Goal: Information Seeking & Learning: Learn about a topic

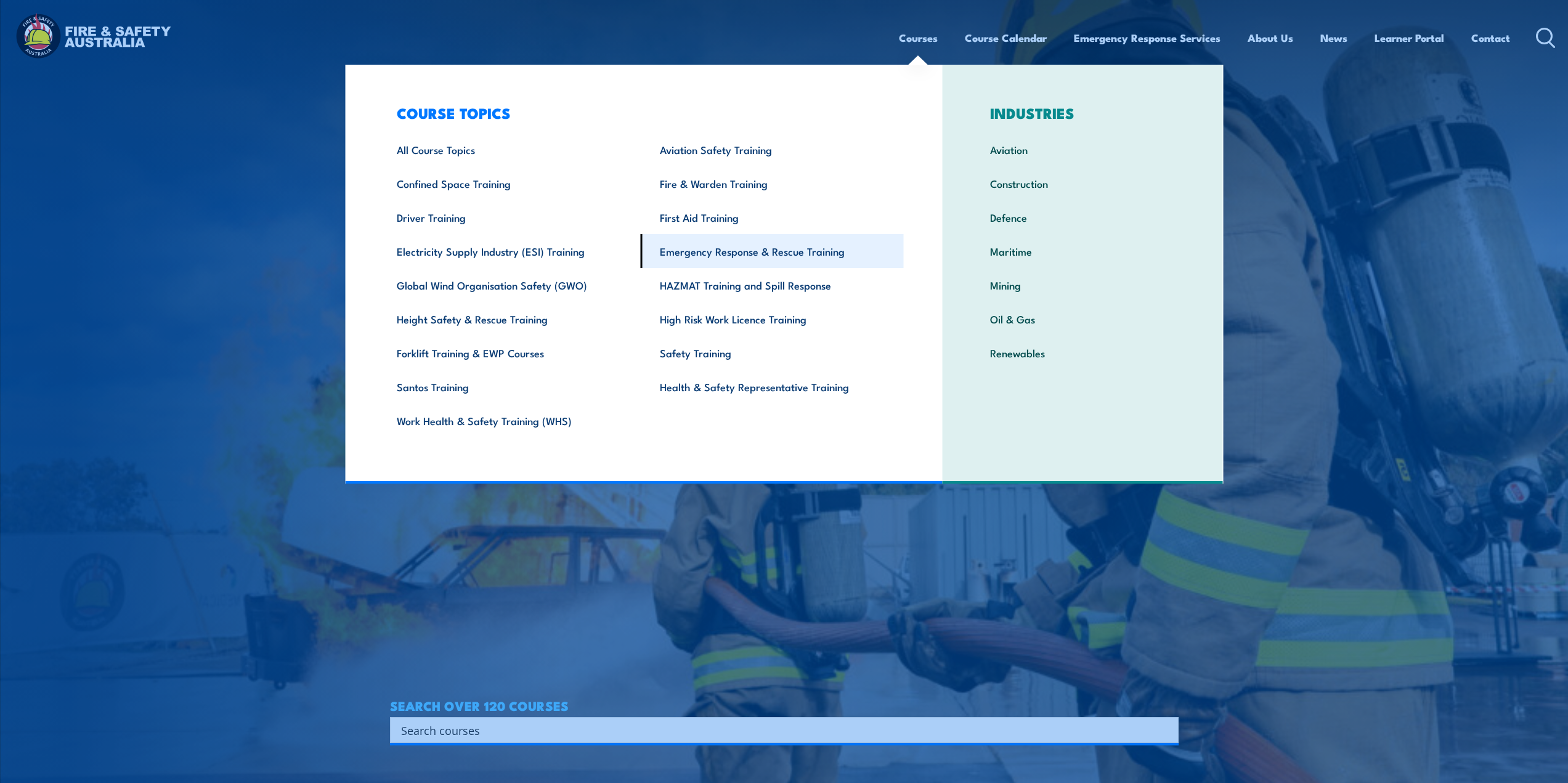
click at [709, 250] on link "Emergency Response & Rescue Training" at bounding box center [772, 250] width 263 height 34
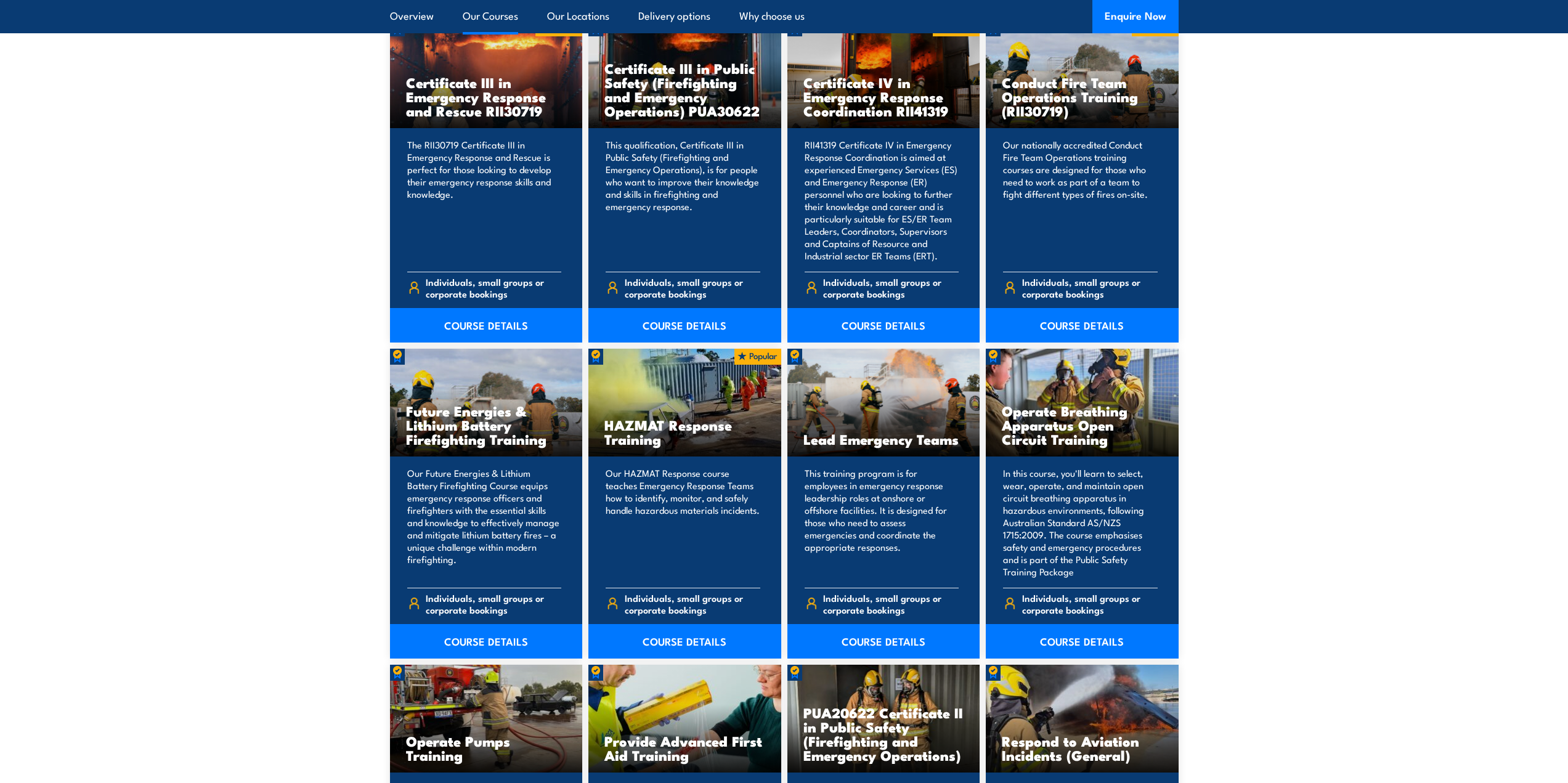
scroll to position [801, 0]
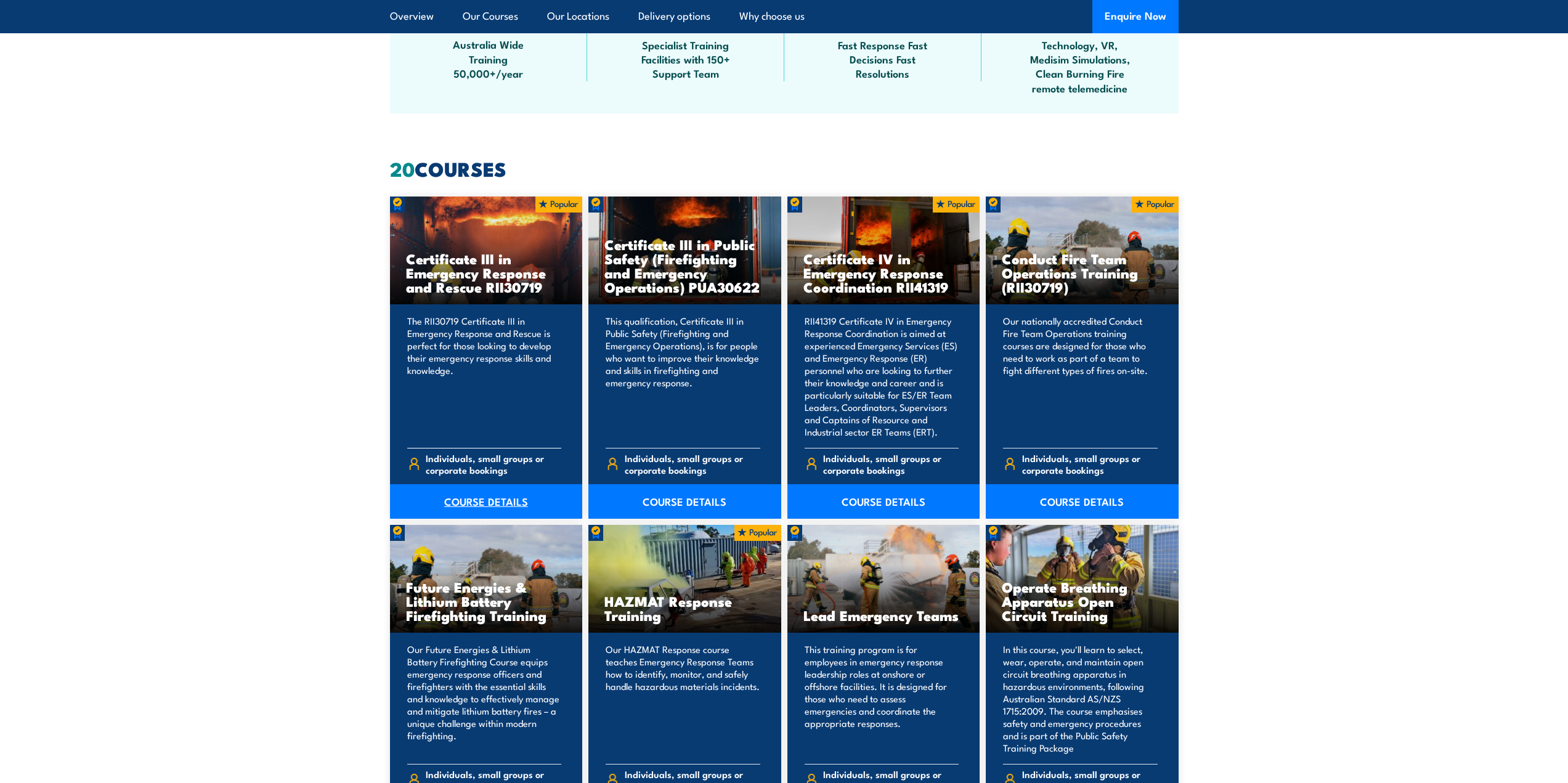
click at [481, 496] on link "COURSE DETAILS" at bounding box center [486, 501] width 192 height 34
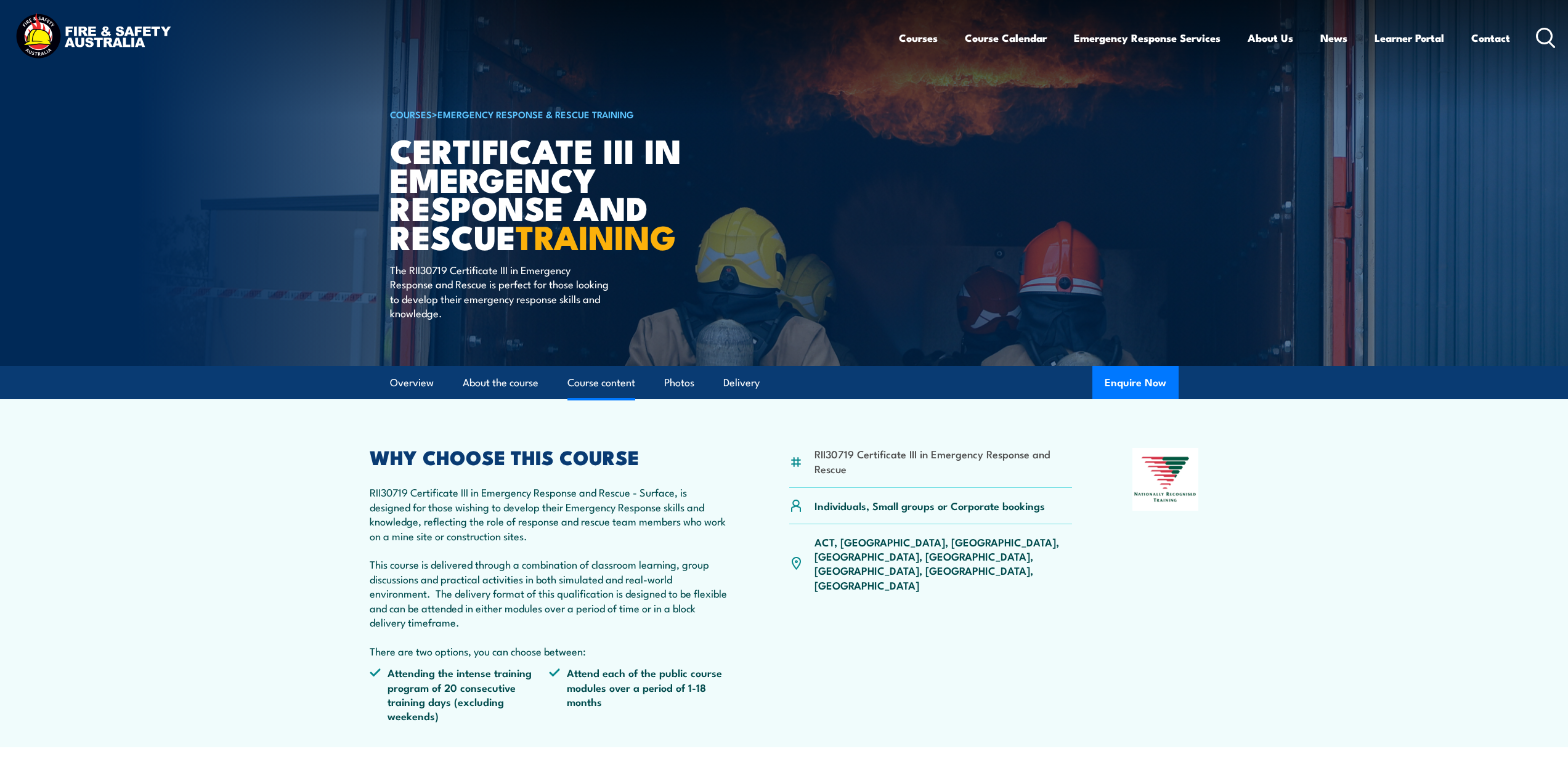
click at [615, 384] on link "Course content" at bounding box center [601, 382] width 68 height 33
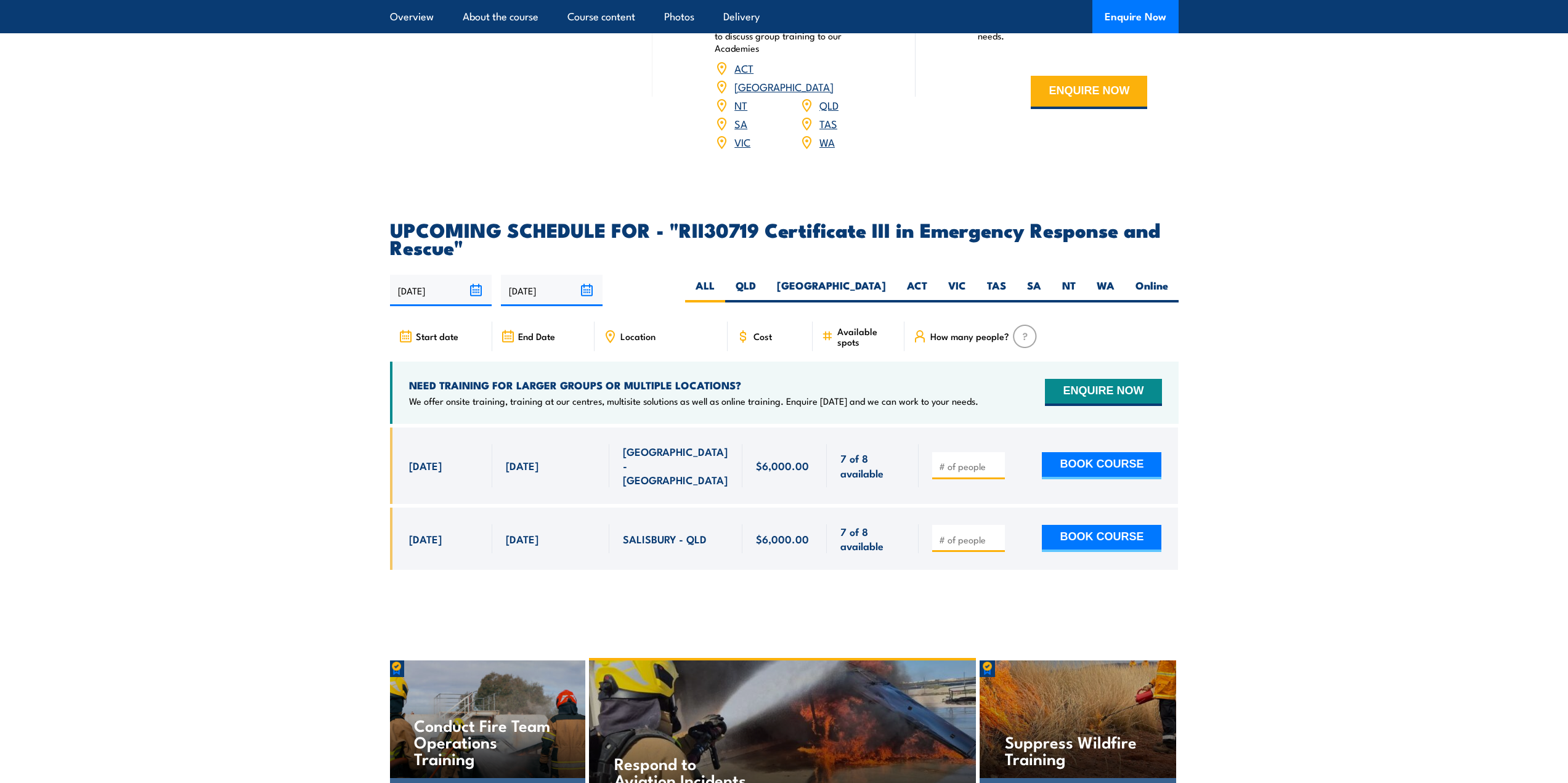
scroll to position [2710, 0]
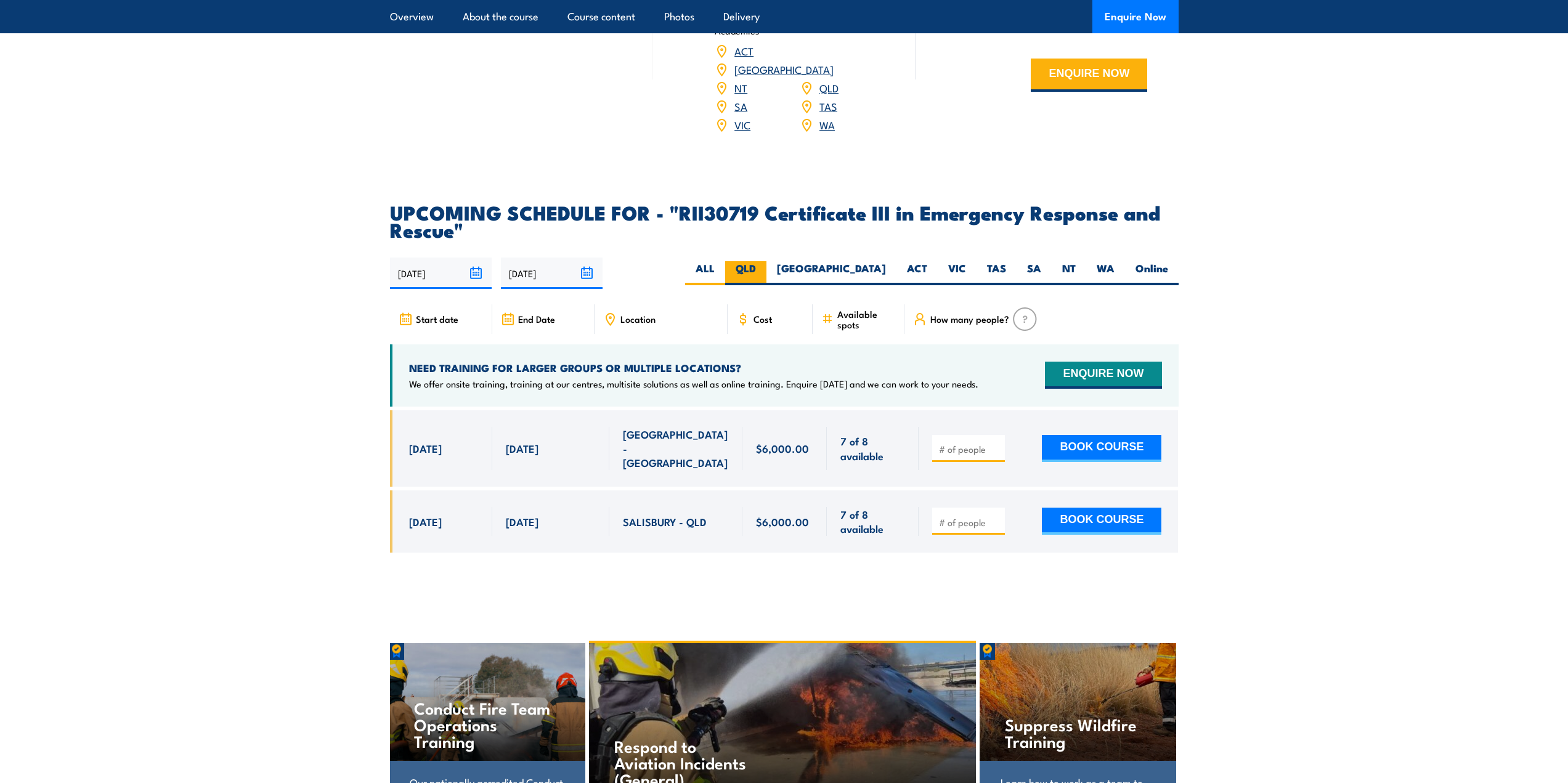
click at [766, 261] on label "QLD" at bounding box center [745, 272] width 41 height 24
click at [764, 261] on input "QLD" at bounding box center [759, 265] width 8 height 8
radio input "true"
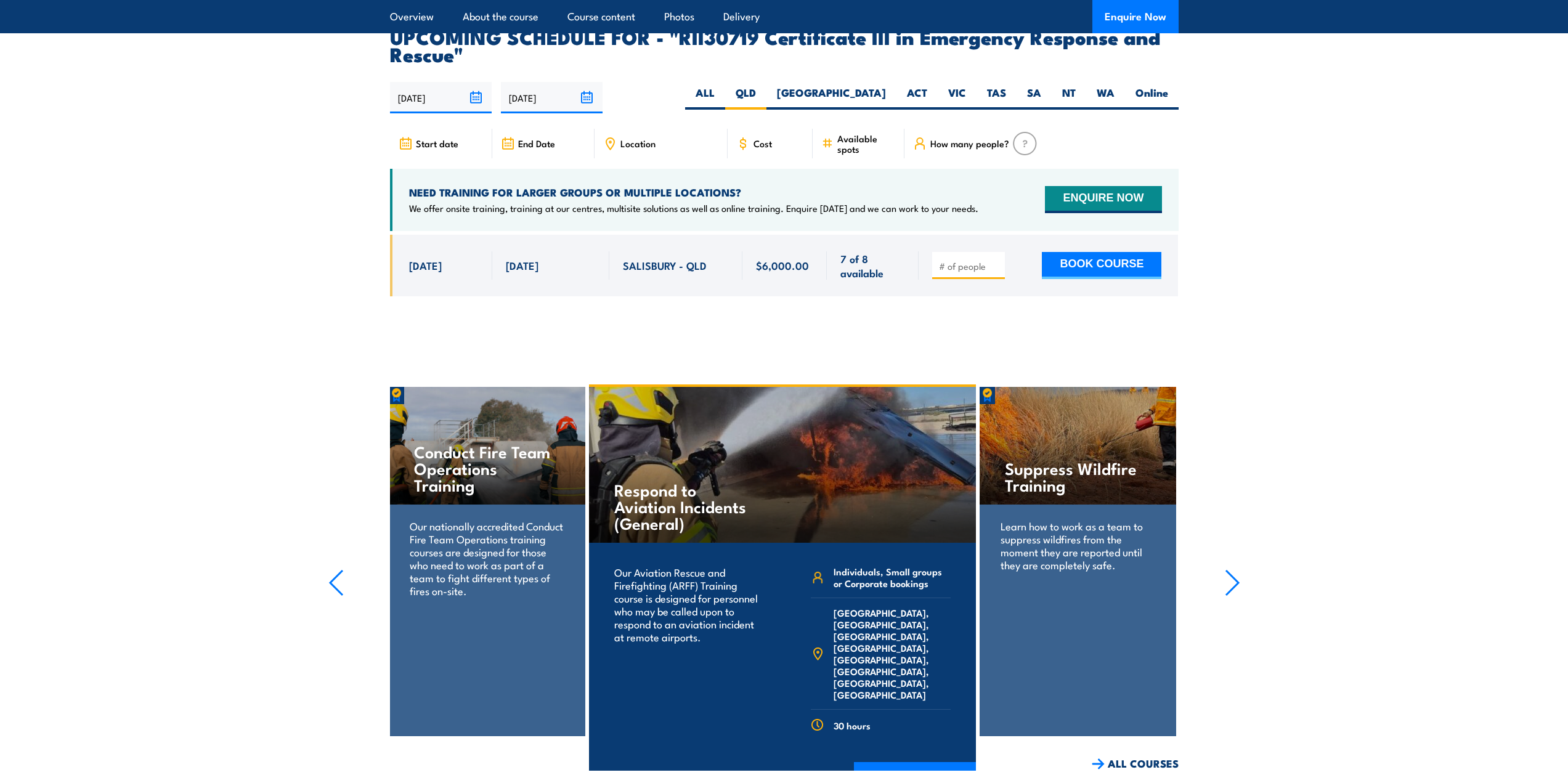
scroll to position [2895, 0]
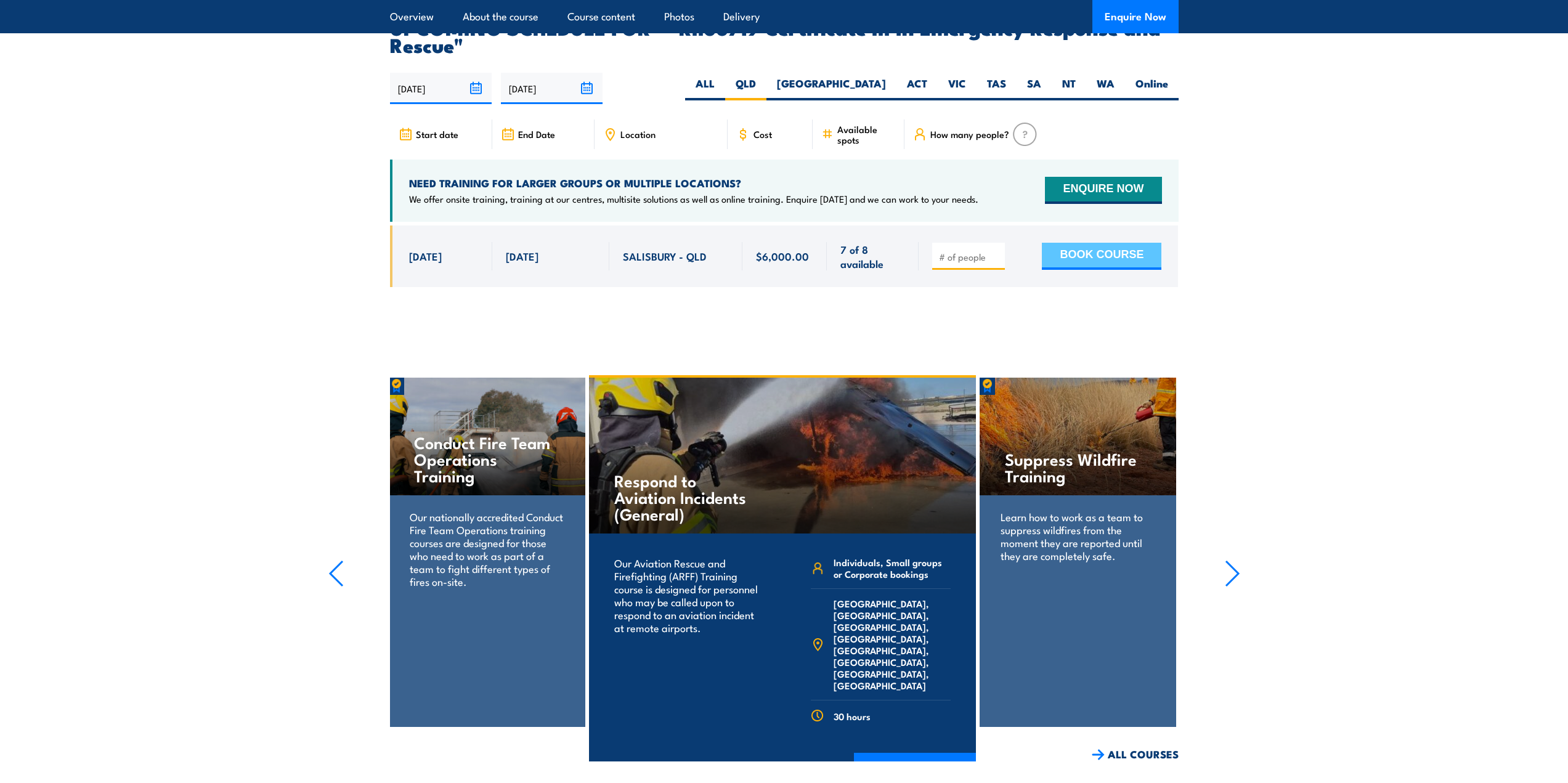
click at [1077, 243] on button "BOOK COURSE" at bounding box center [1101, 256] width 120 height 27
type input "1"
click at [1126, 243] on button "BOOK COURSE" at bounding box center [1101, 256] width 120 height 27
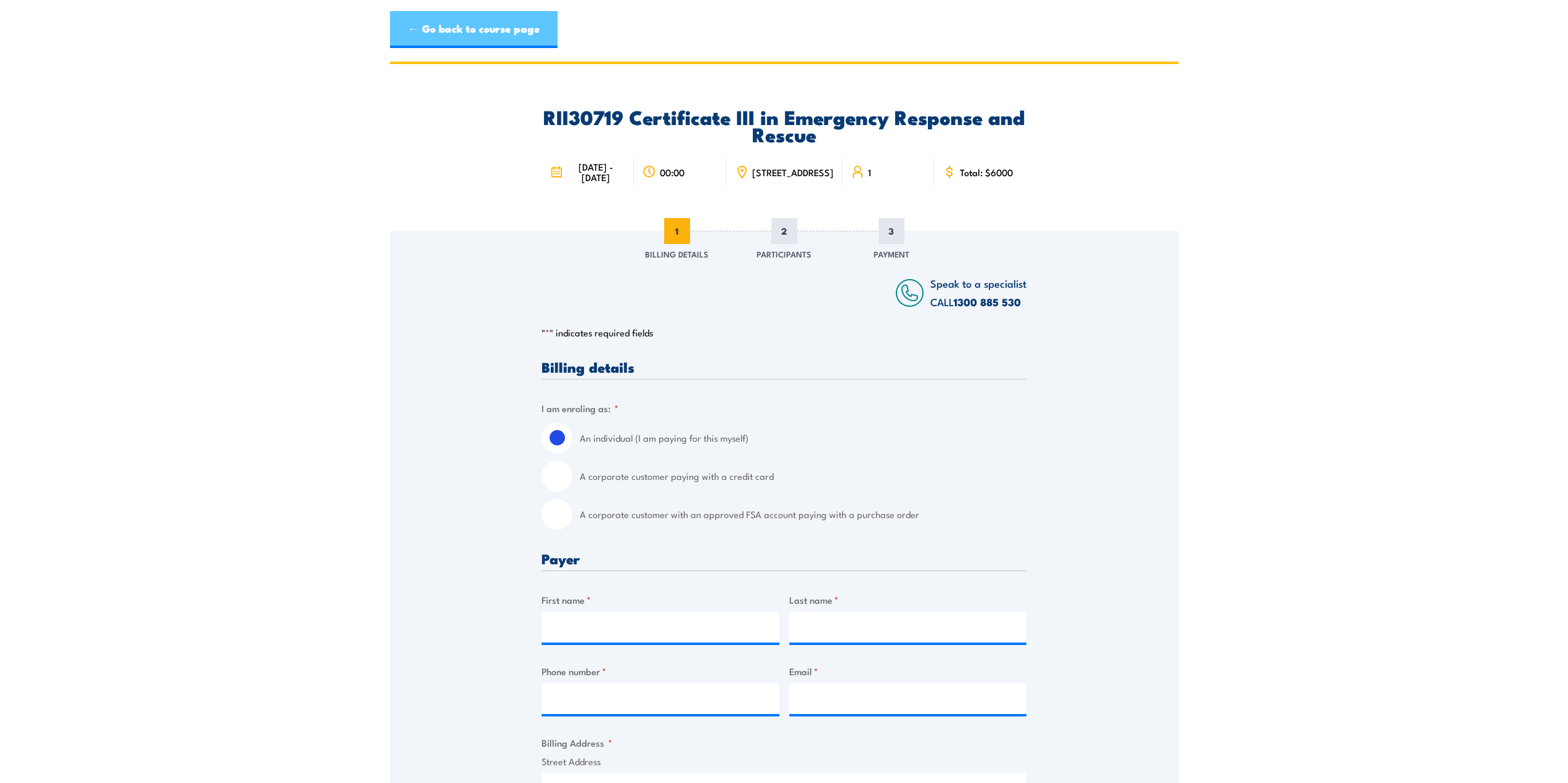
click at [490, 22] on link "← Go back to course page" at bounding box center [474, 30] width 168 height 37
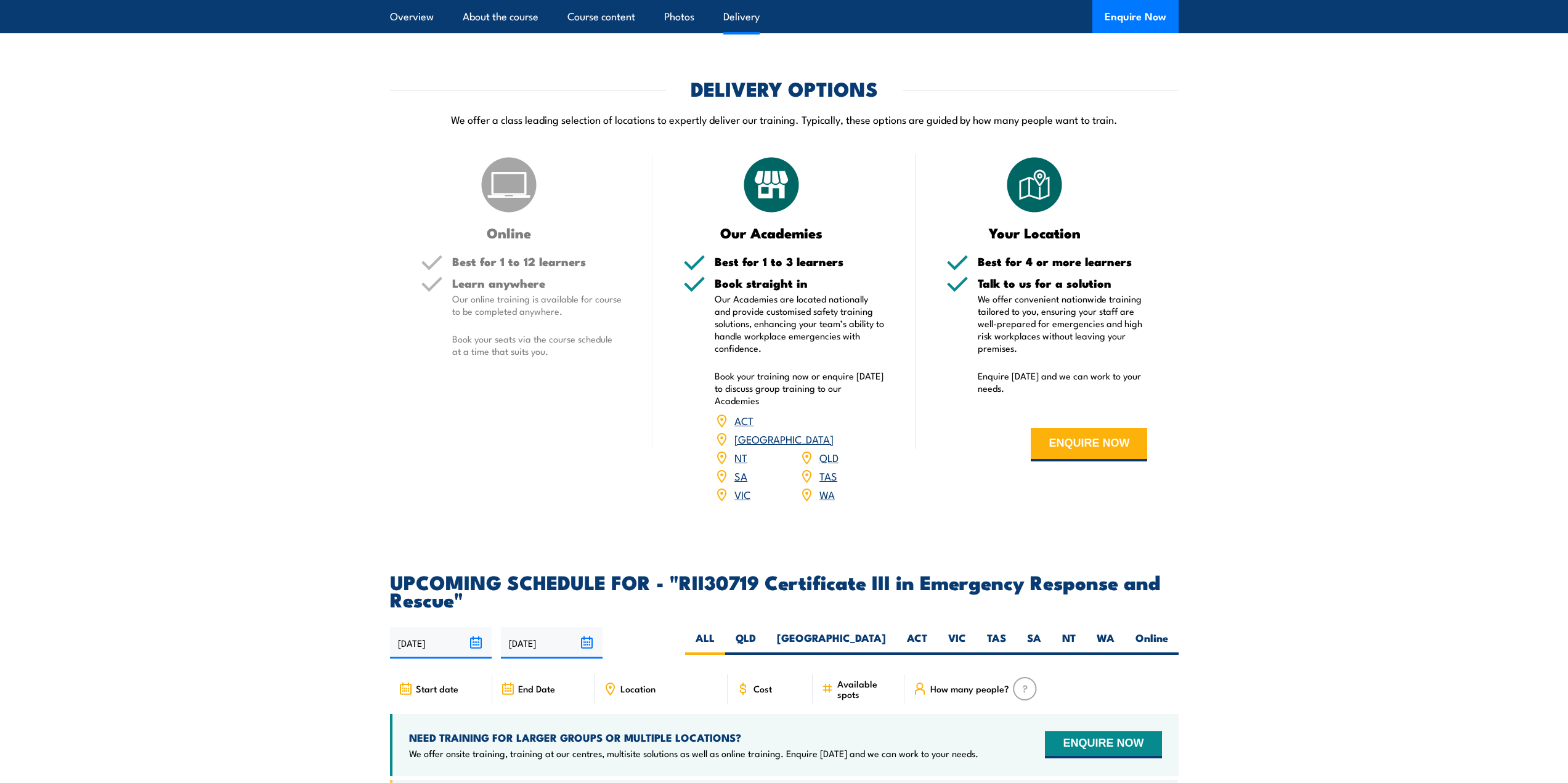
scroll to position [1971, 0]
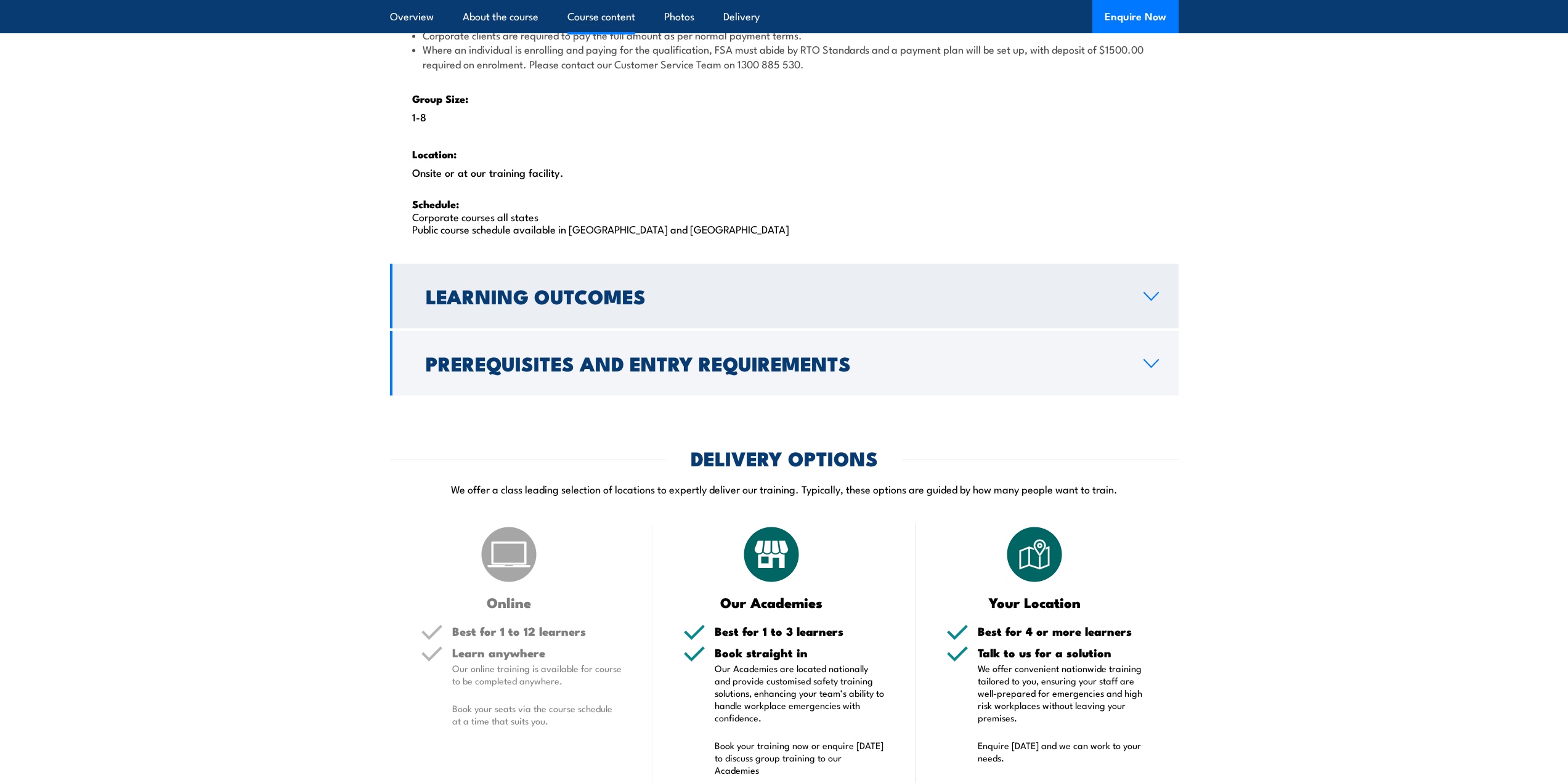
click at [1139, 293] on link "Learning Outcomes" at bounding box center [784, 296] width 788 height 65
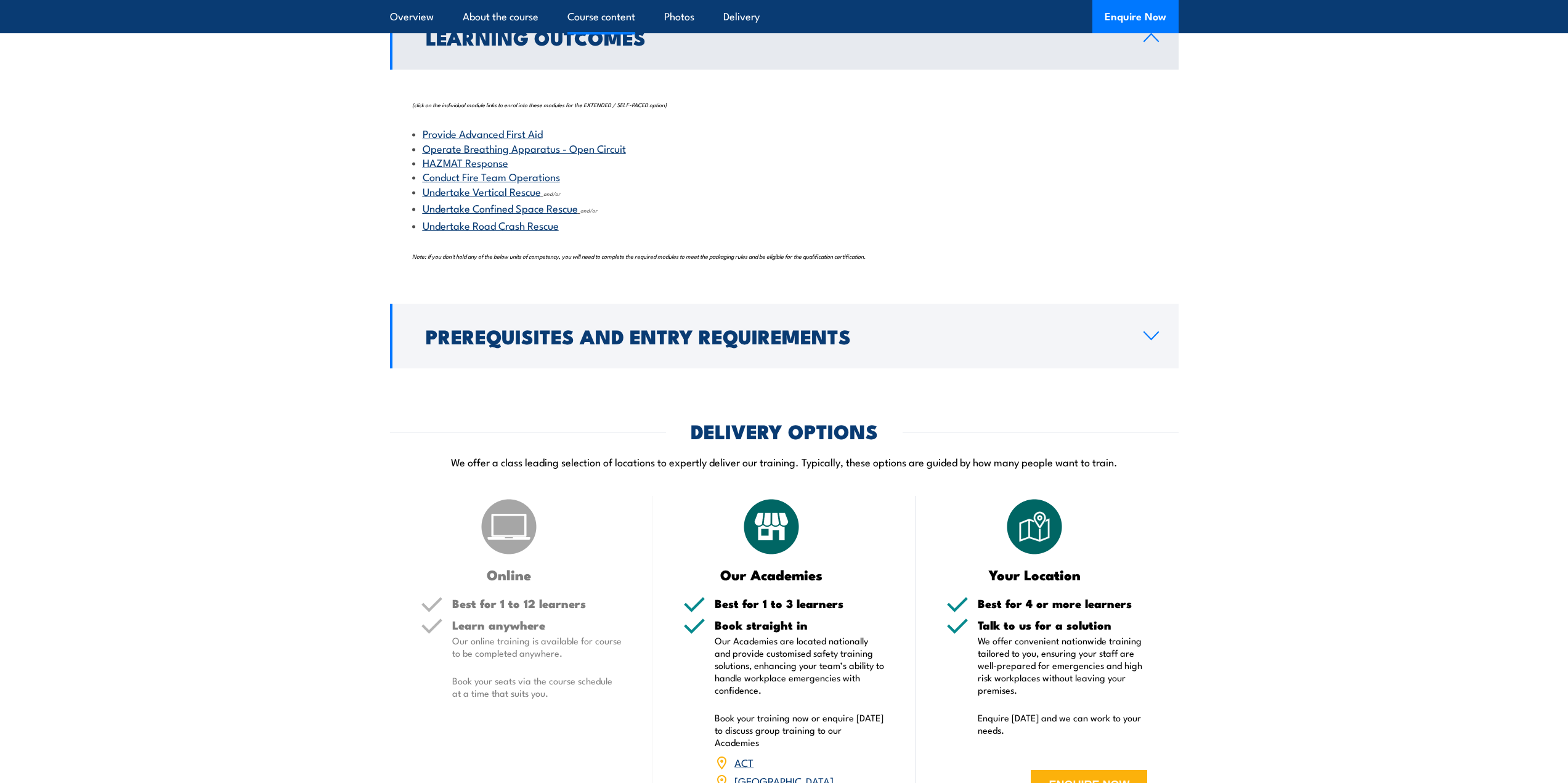
scroll to position [1107, 0]
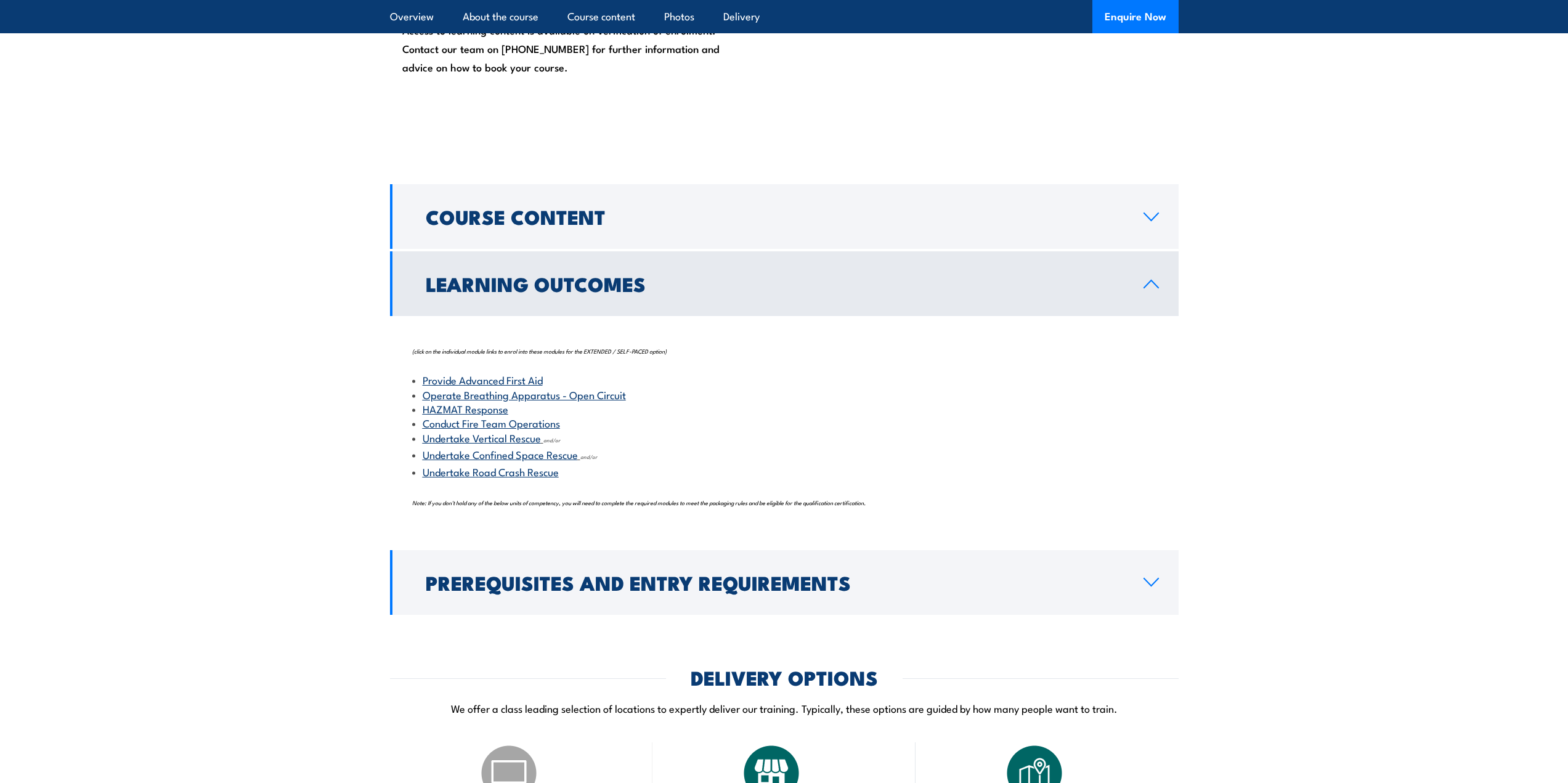
click at [517, 396] on link "Operate Breathing Apparatus - Open Circuit" at bounding box center [524, 394] width 203 height 15
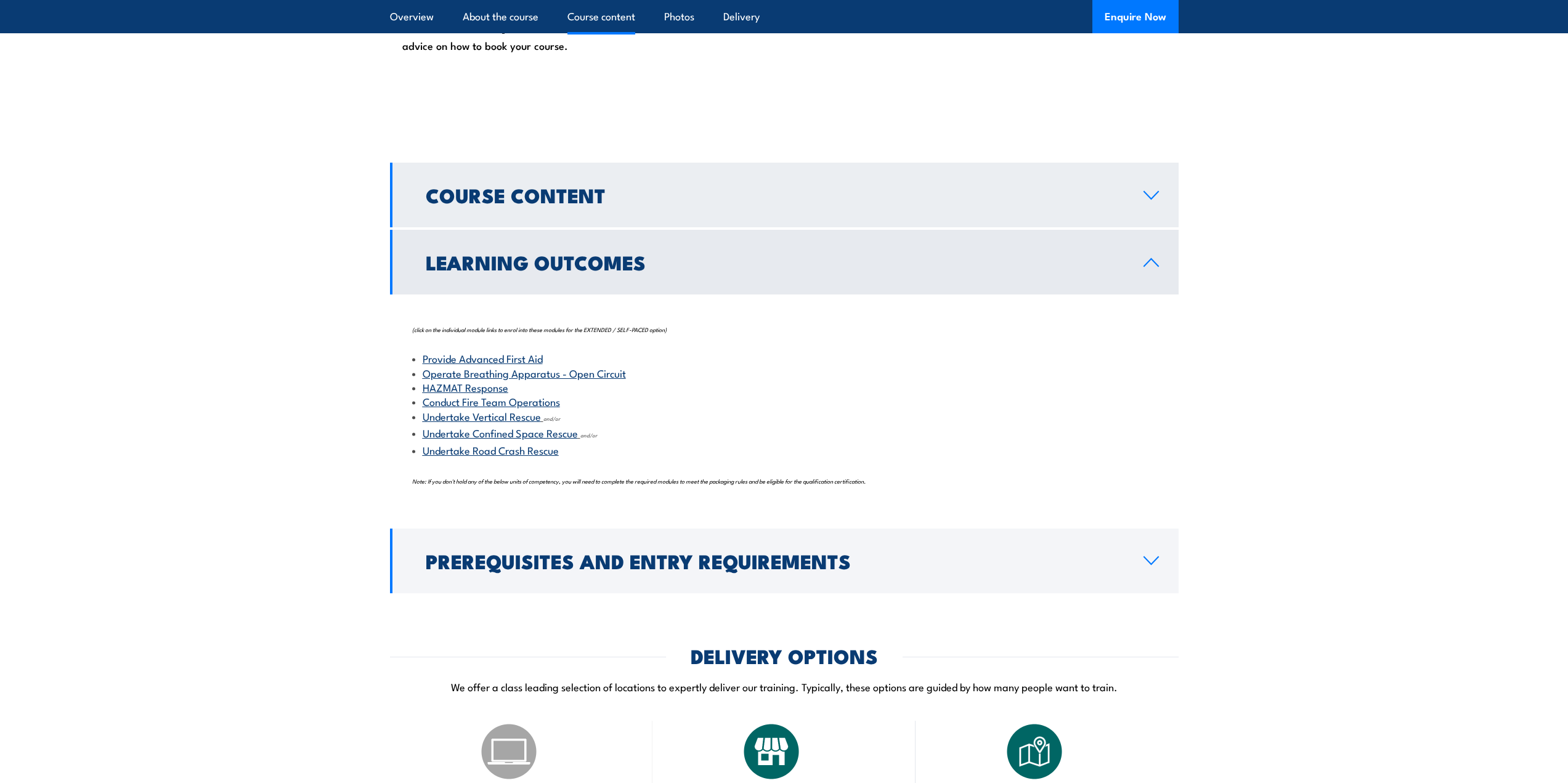
scroll to position [1169, 0]
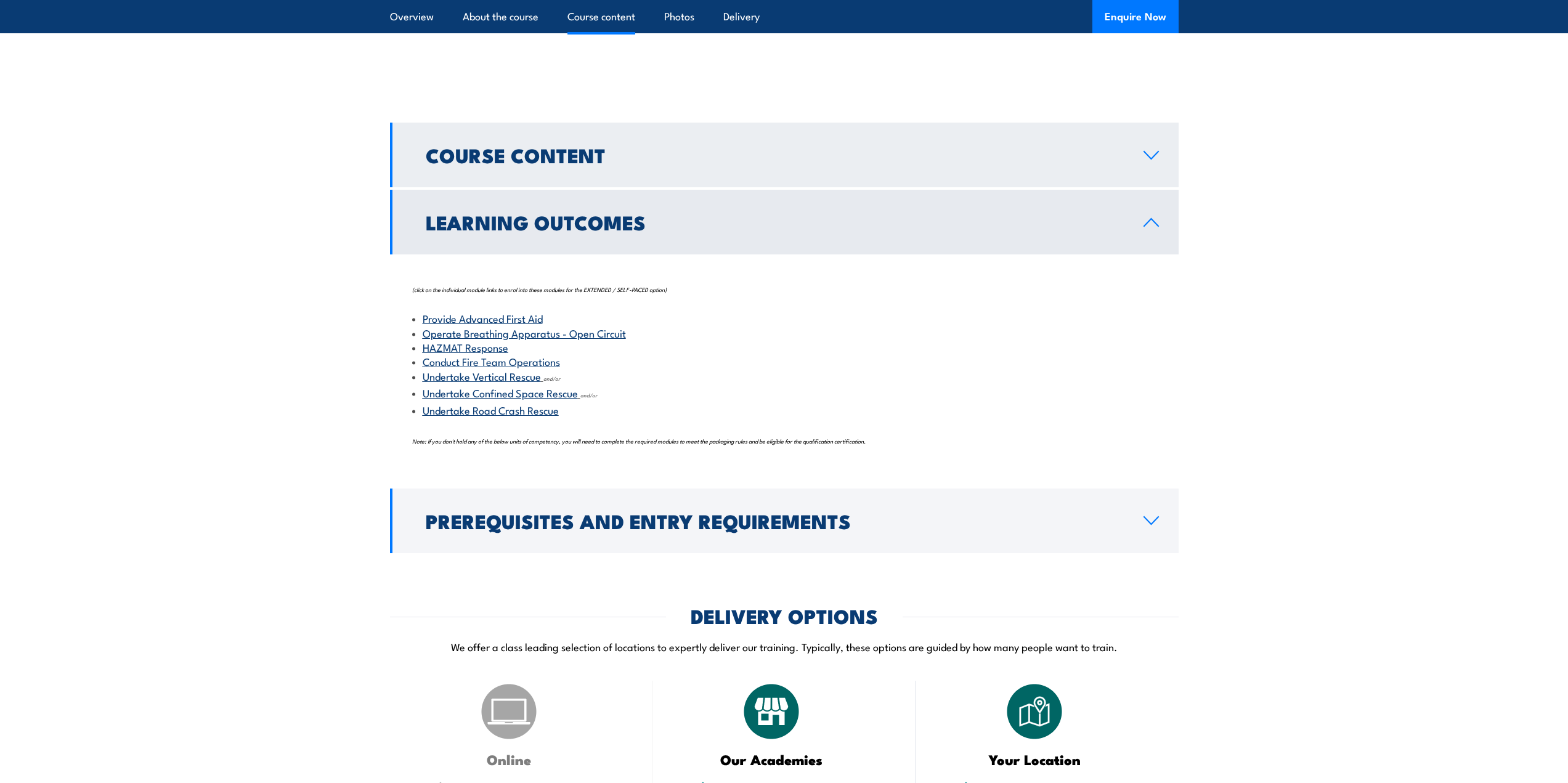
click at [559, 146] on h2 "Course Content" at bounding box center [774, 155] width 698 height 18
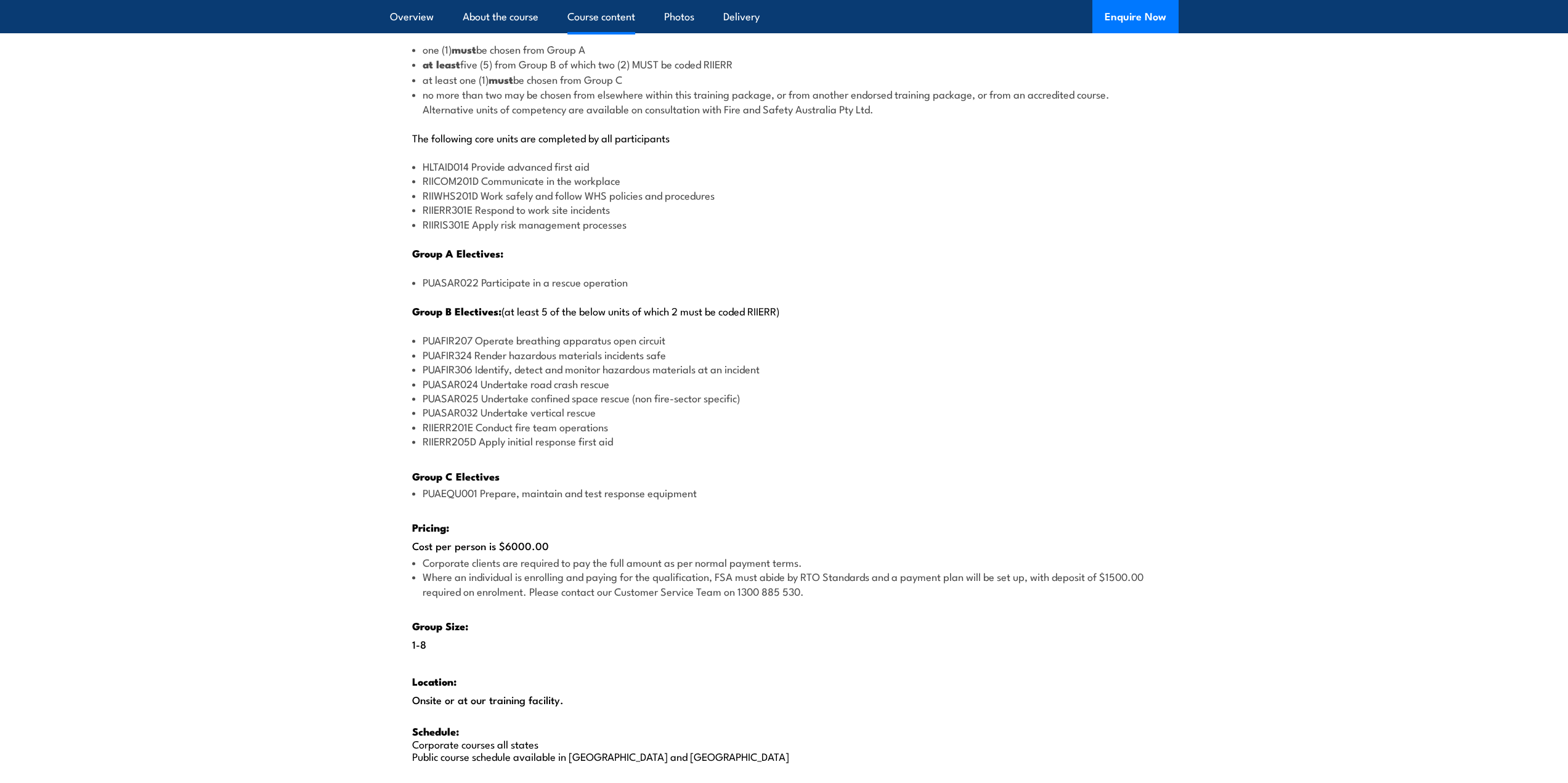
scroll to position [1415, 0]
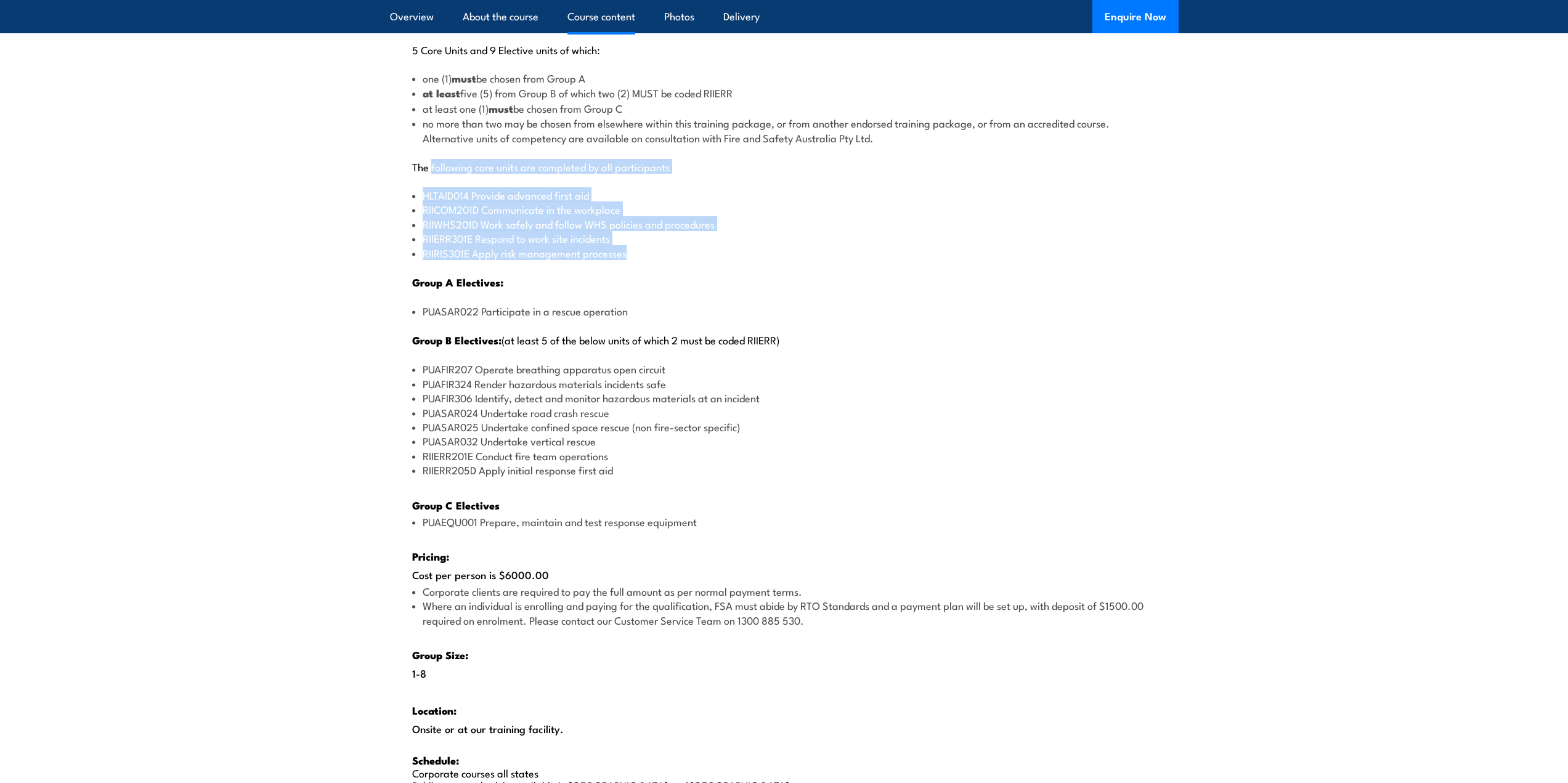
drag, startPoint x: 432, startPoint y: 166, endPoint x: 626, endPoint y: 257, distance: 214.3
click at [626, 257] on div "There are two options, you can choose between: INTENSIVE - Attending the intens…" at bounding box center [784, 379] width 788 height 876
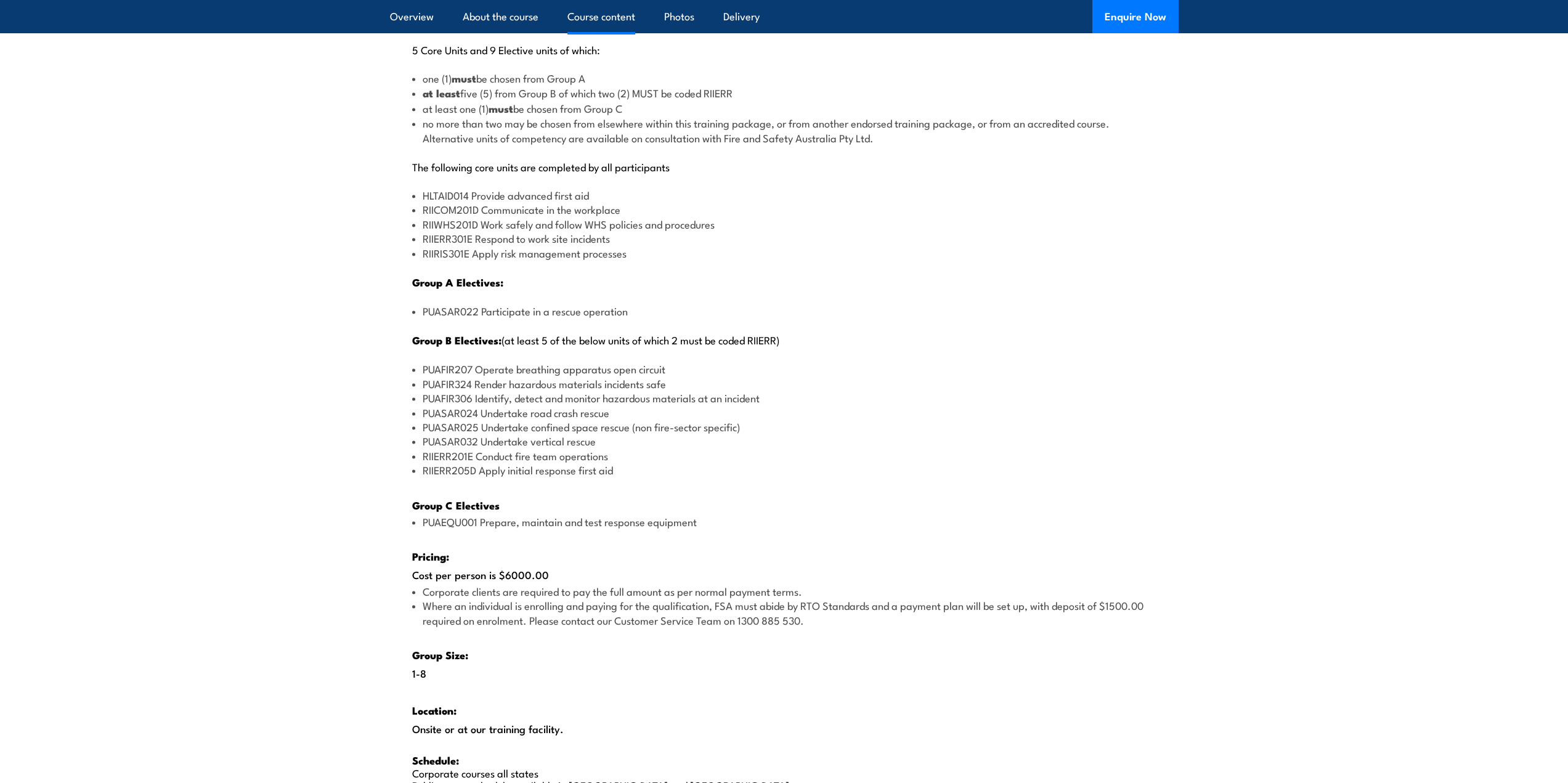
click at [730, 300] on div "There are two options, you can choose between: INTENSIVE - Attending the intens…" at bounding box center [784, 379] width 788 height 876
drag, startPoint x: 621, startPoint y: 472, endPoint x: 421, endPoint y: 455, distance: 200.7
click at [421, 455] on ul "PUAFIR207 Operate breathing apparatus open circuit PUAFIR324 Render hazardous m…" at bounding box center [784, 418] width 744 height 115
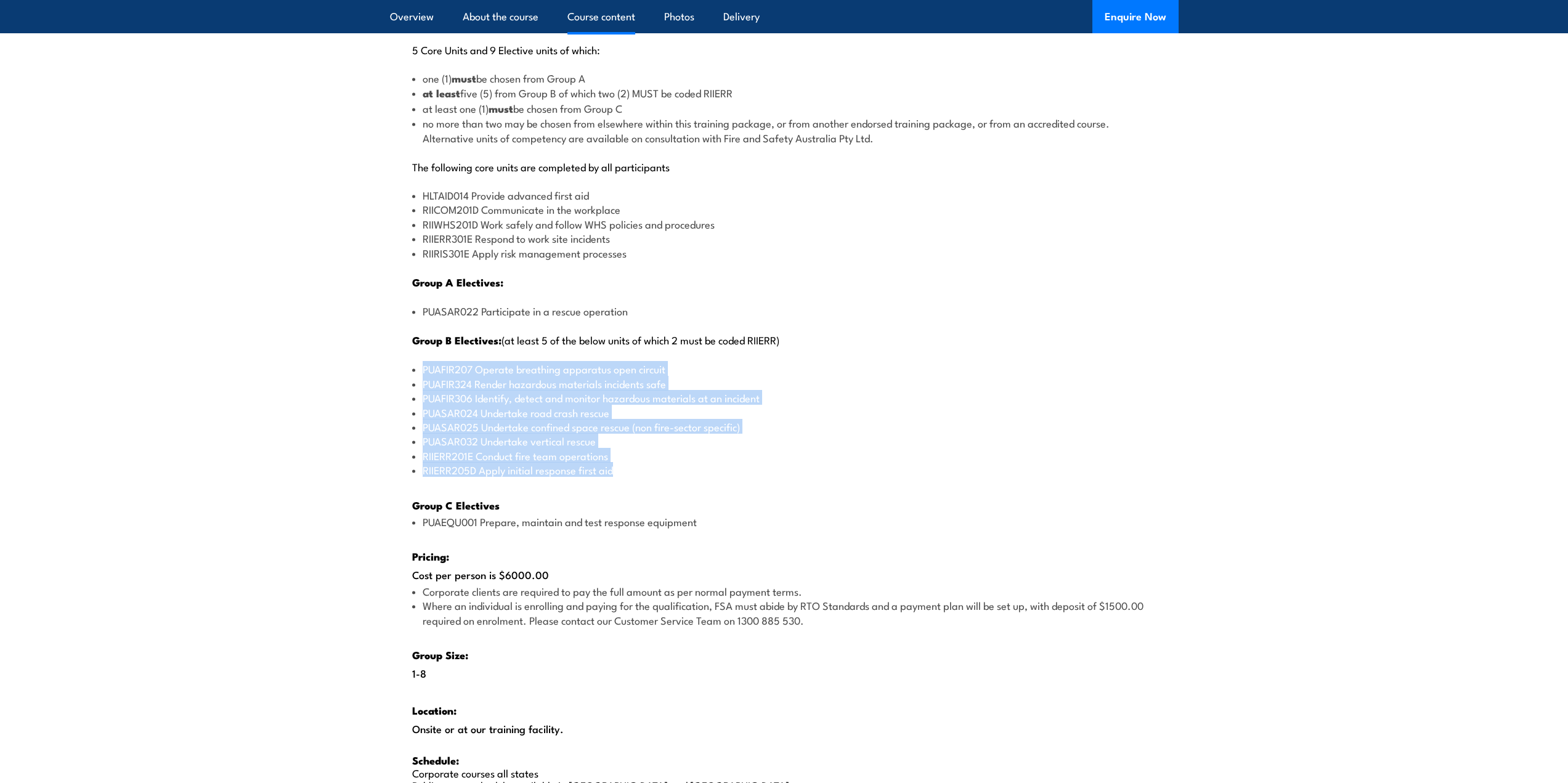
drag, startPoint x: 419, startPoint y: 366, endPoint x: 634, endPoint y: 476, distance: 241.5
click at [634, 476] on ul "PUAFIR207 Operate breathing apparatus open circuit PUAFIR324 Render hazardous m…" at bounding box center [784, 418] width 744 height 115
click at [490, 372] on li "PUAFIR207 Operate breathing apparatus open circuit" at bounding box center [784, 368] width 744 height 14
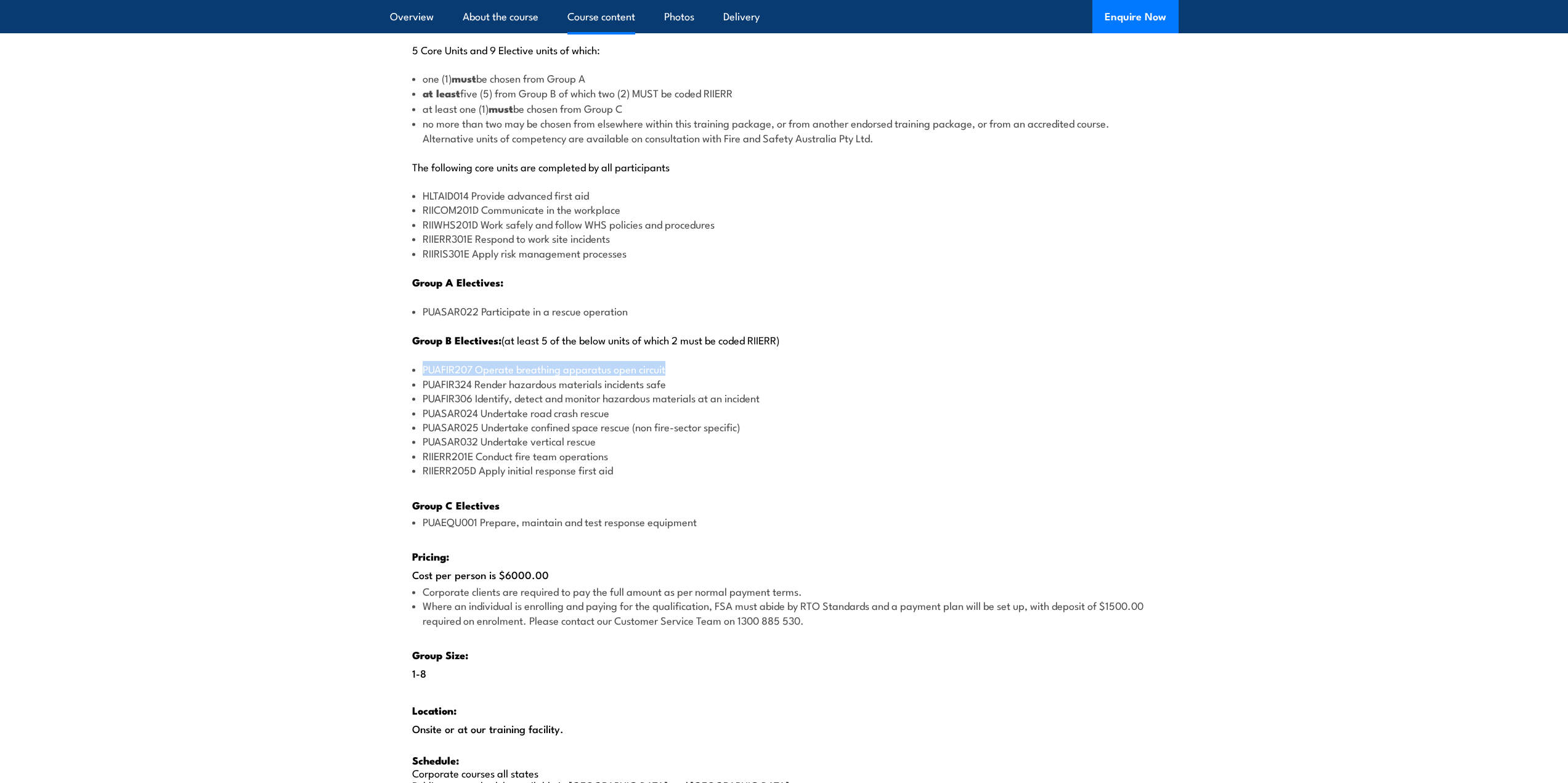
drag, startPoint x: 421, startPoint y: 366, endPoint x: 667, endPoint y: 367, distance: 246.0
click at [667, 367] on li "PUAFIR207 Operate breathing apparatus open circuit" at bounding box center [784, 368] width 744 height 14
drag, startPoint x: 436, startPoint y: 468, endPoint x: 590, endPoint y: 458, distance: 154.3
click at [607, 475] on li "RIIERR205D Apply initial response first aid" at bounding box center [784, 469] width 744 height 14
drag, startPoint x: 489, startPoint y: 372, endPoint x: 631, endPoint y: 359, distance: 142.6
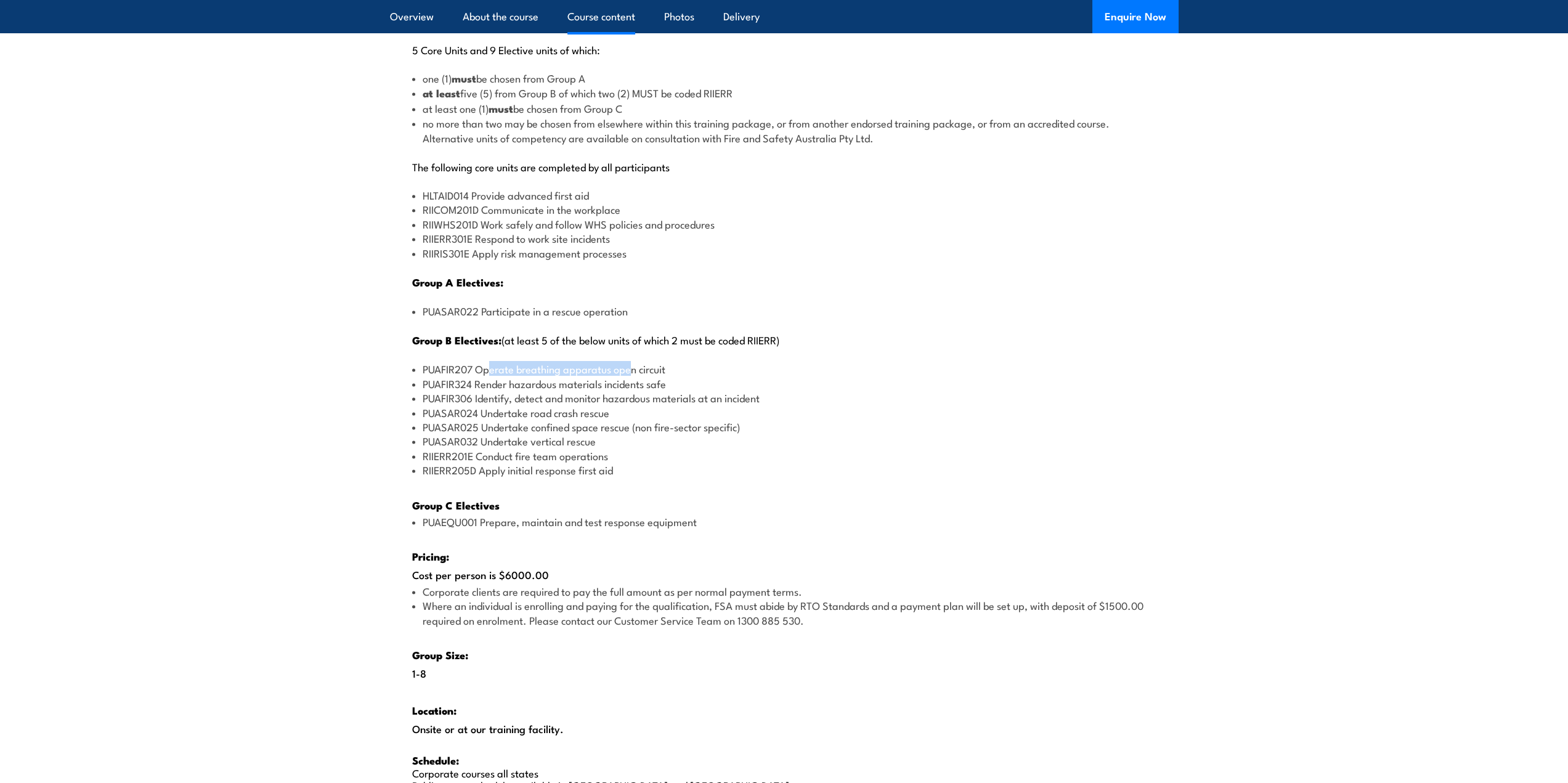
click at [631, 359] on div "There are two options, you can choose between: INTENSIVE - Attending the intens…" at bounding box center [784, 379] width 788 height 876
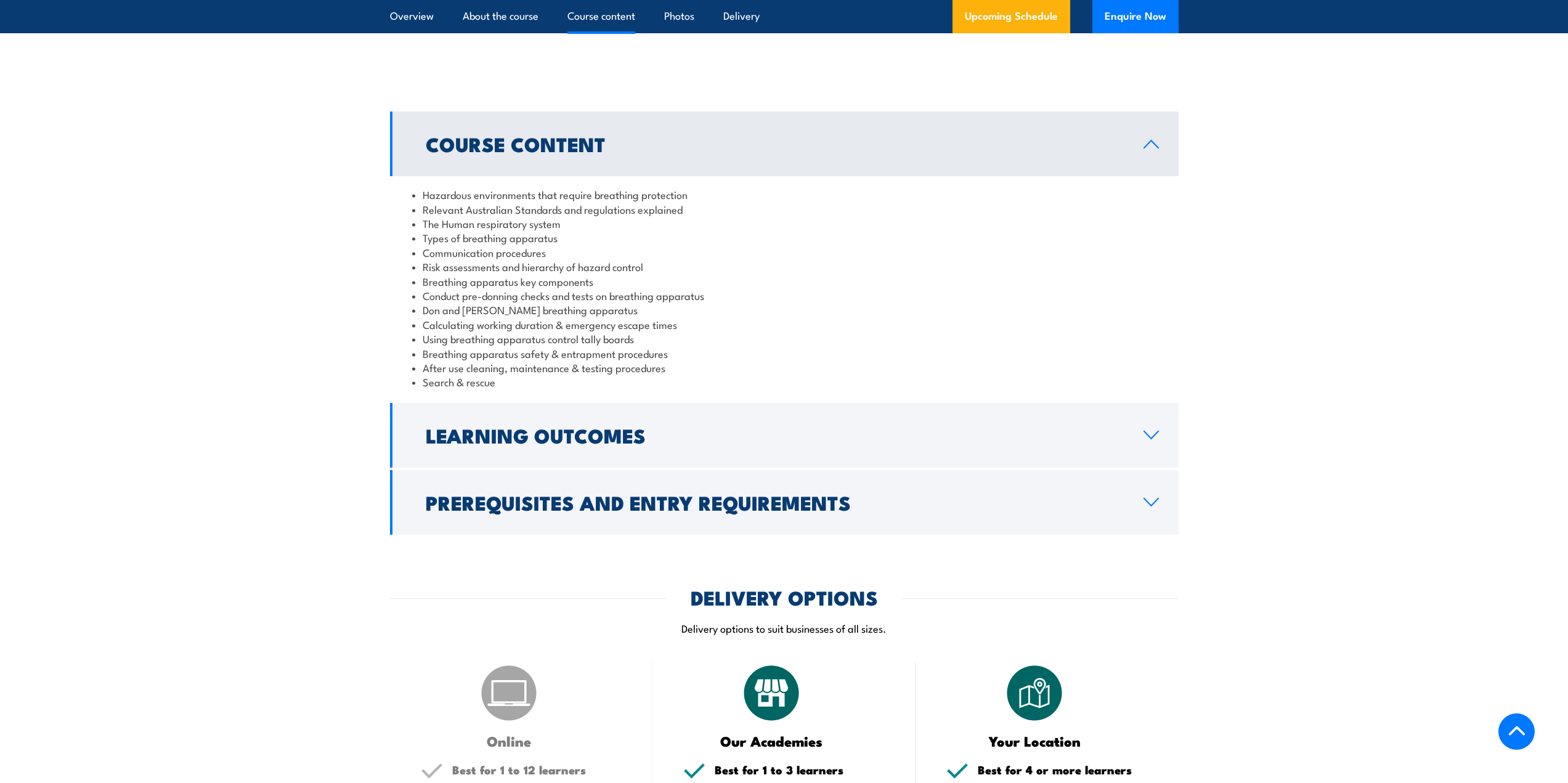
scroll to position [1048, 0]
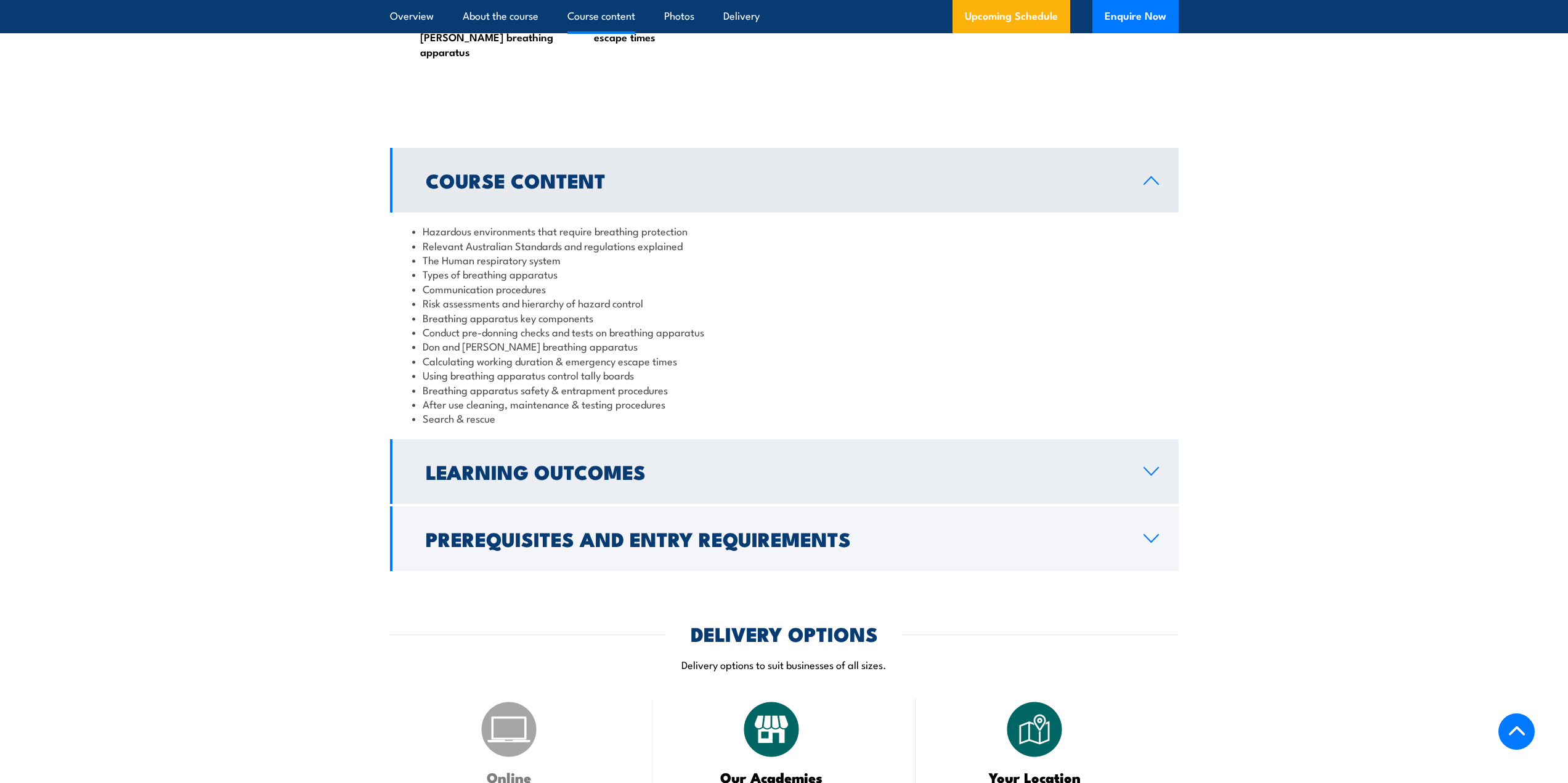
click at [582, 462] on h2 "Learning Outcomes" at bounding box center [774, 471] width 698 height 18
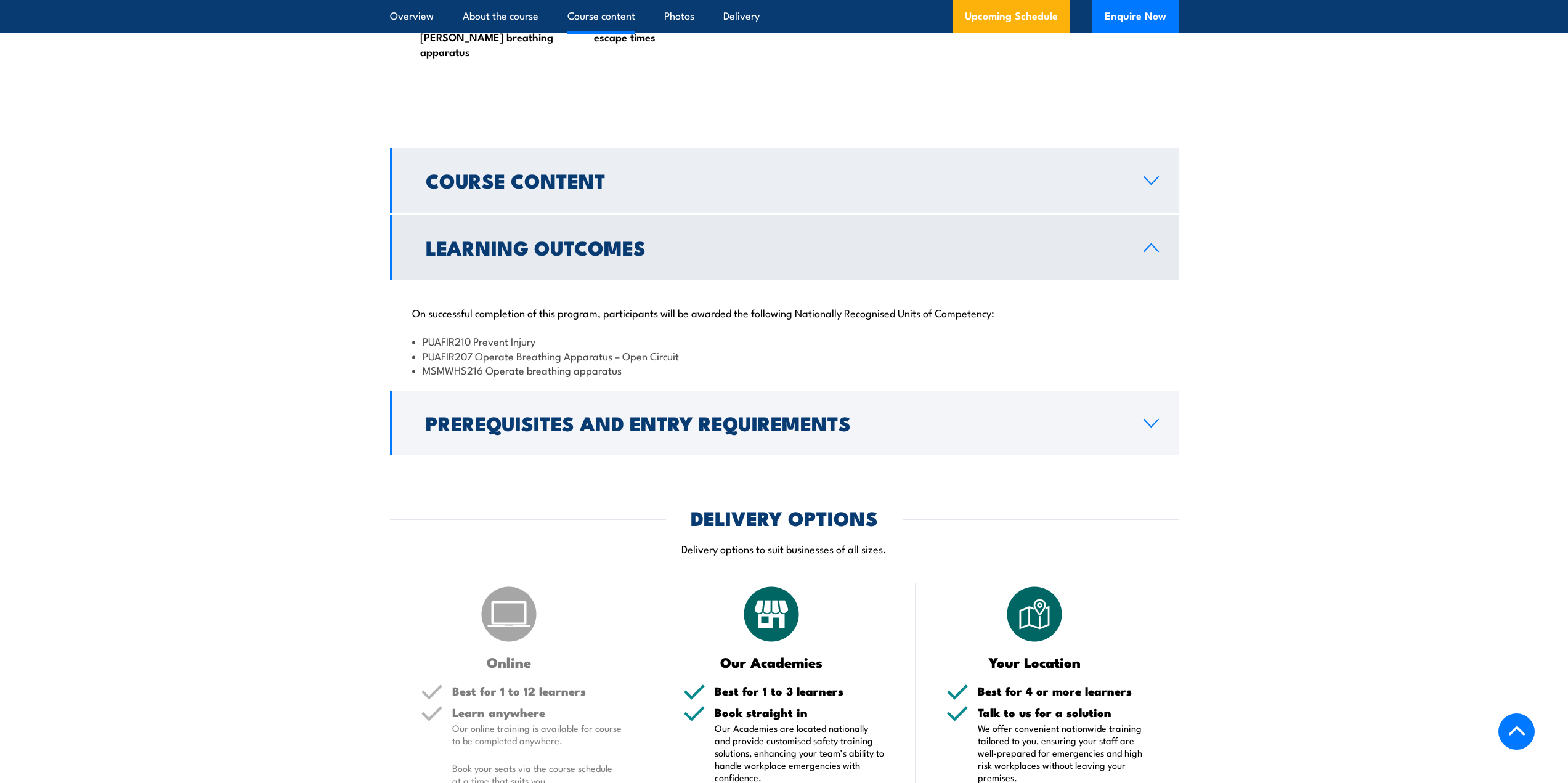
click at [662, 186] on link "Course Content" at bounding box center [784, 180] width 788 height 65
